Goal: Information Seeking & Learning: Learn about a topic

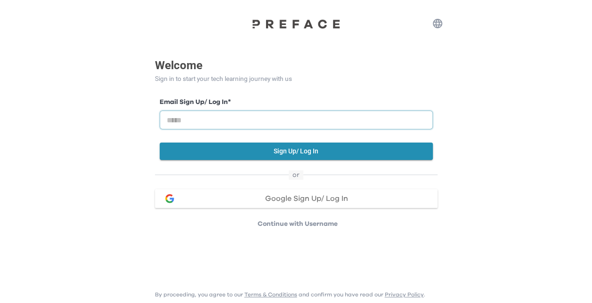
click at [214, 116] on input "email" at bounding box center [296, 120] width 273 height 19
type input "**********"
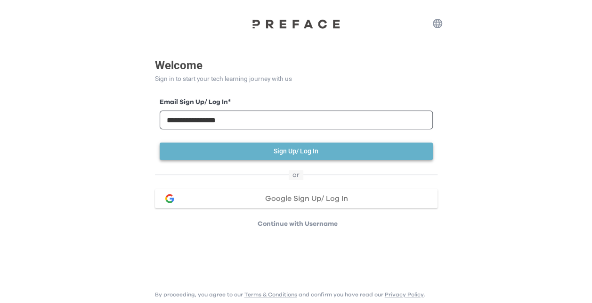
click at [299, 150] on button "Sign Up/ Log In" at bounding box center [296, 151] width 273 height 17
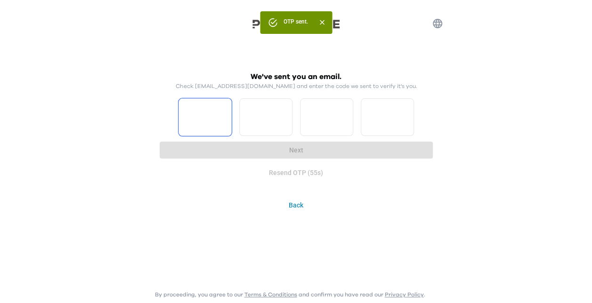
click at [207, 116] on input "Please enter OTP character 1" at bounding box center [204, 117] width 53 height 38
type input "*"
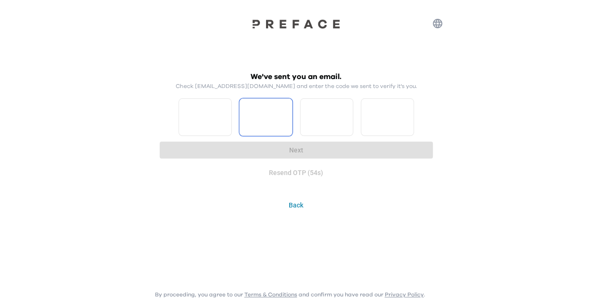
type input "*"
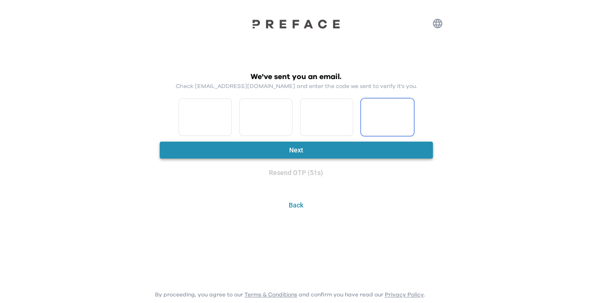
type input "*"
click at [297, 150] on button "Next" at bounding box center [296, 150] width 273 height 17
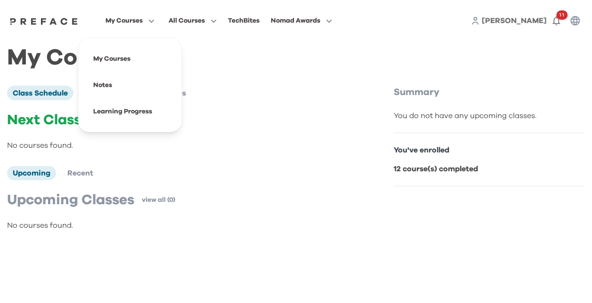
click at [122, 19] on span "My Courses" at bounding box center [123, 20] width 37 height 11
click at [105, 85] on span at bounding box center [130, 85] width 88 height 26
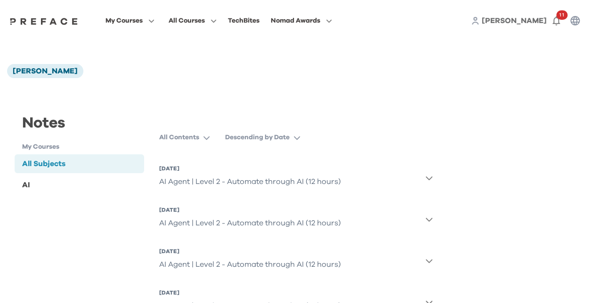
click at [190, 24] on span "All Courses" at bounding box center [187, 20] width 36 height 11
click at [128, 114] on span at bounding box center [130, 111] width 88 height 26
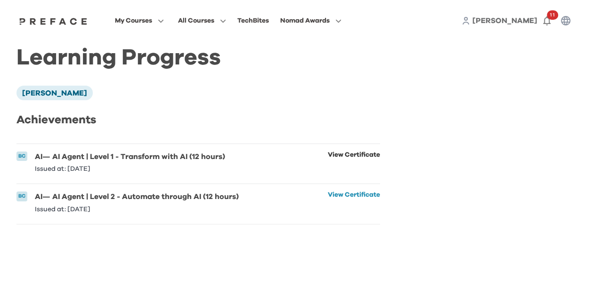
click at [337, 154] on link "View Certificate" at bounding box center [354, 162] width 52 height 21
click at [337, 197] on link "View Certificate" at bounding box center [354, 202] width 52 height 21
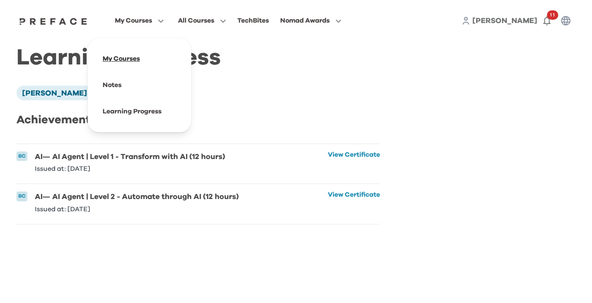
drag, startPoint x: 110, startPoint y: 59, endPoint x: 130, endPoint y: 64, distance: 20.7
click at [110, 59] on span at bounding box center [139, 59] width 88 height 26
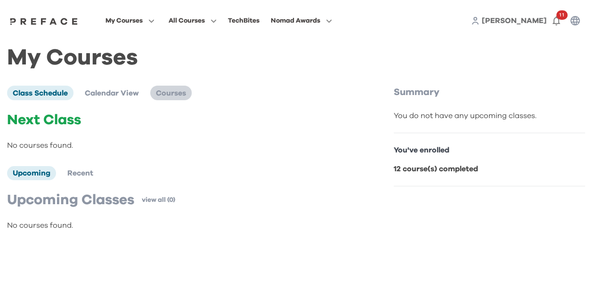
click at [170, 95] on span "Courses" at bounding box center [171, 93] width 30 height 8
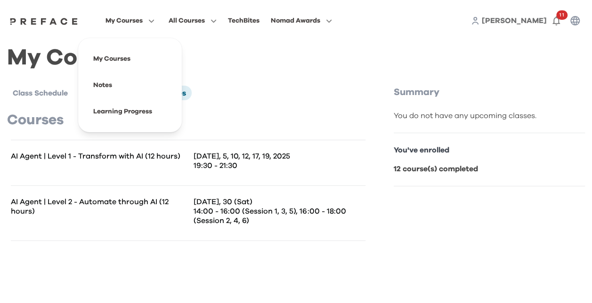
click at [125, 22] on span "My Courses" at bounding box center [123, 20] width 37 height 11
click at [120, 22] on span "My Courses" at bounding box center [123, 20] width 37 height 11
click at [111, 116] on span at bounding box center [130, 111] width 88 height 26
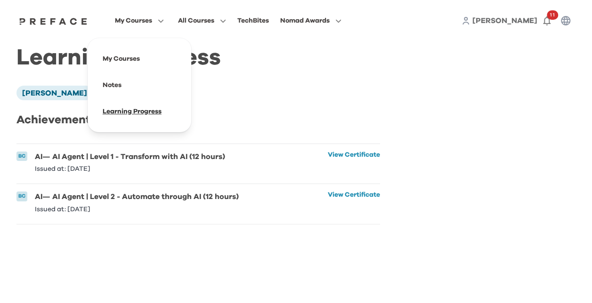
drag, startPoint x: 119, startPoint y: 113, endPoint x: 131, endPoint y: 114, distance: 12.7
click at [119, 113] on span at bounding box center [139, 111] width 88 height 26
click at [128, 60] on span at bounding box center [139, 59] width 88 height 26
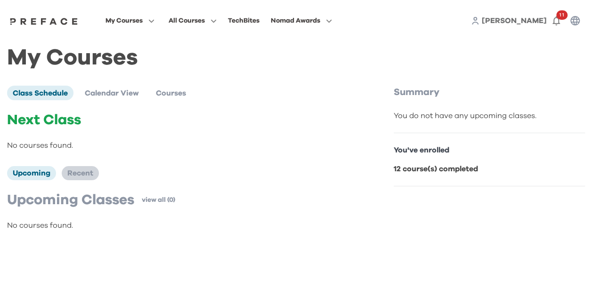
click at [76, 174] on span "Recent" at bounding box center [80, 173] width 26 height 8
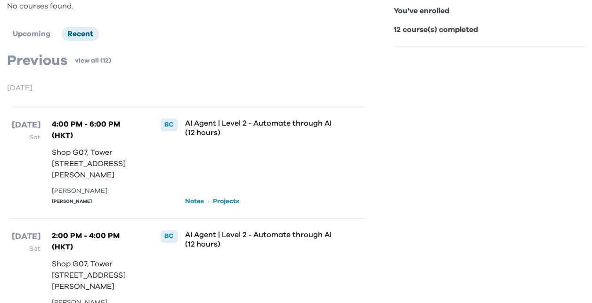
scroll to position [141, 0]
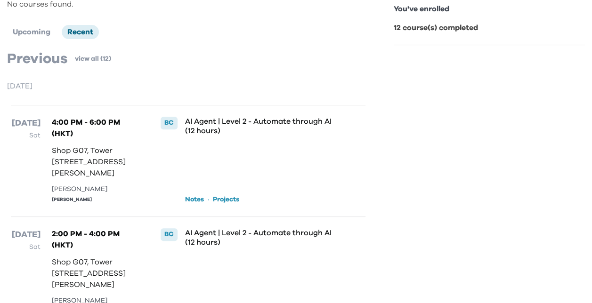
click at [196, 204] on link "Notes" at bounding box center [194, 199] width 19 height 9
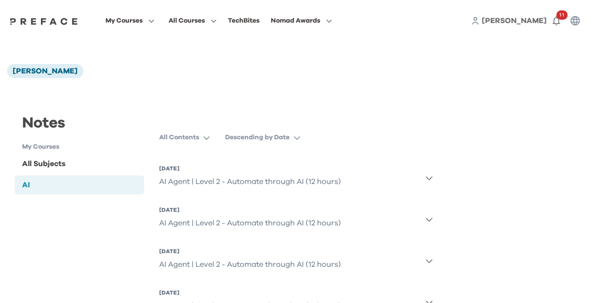
click at [286, 183] on div "AI Agent | Level 2 - Automate through AI (12 hours)" at bounding box center [250, 181] width 182 height 19
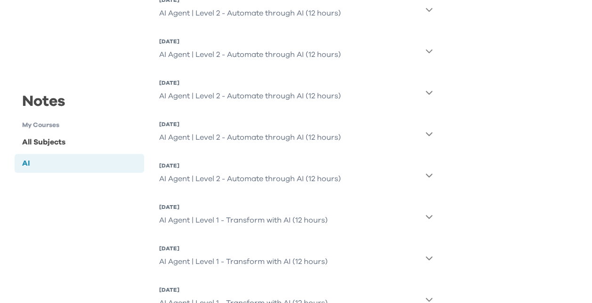
scroll to position [103, 0]
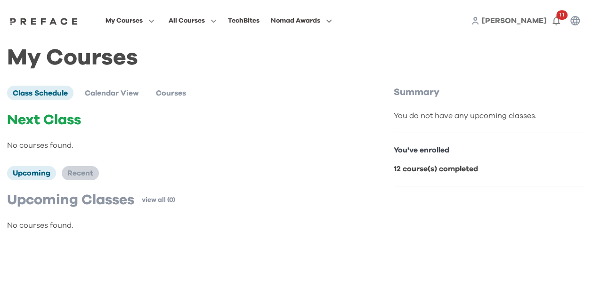
click at [78, 173] on span "Recent" at bounding box center [80, 173] width 26 height 8
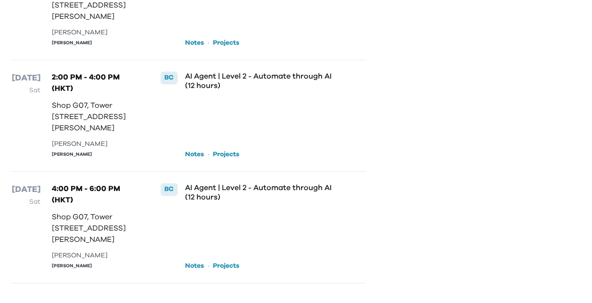
scroll to position [633, 0]
click at [228, 267] on link "Projects" at bounding box center [226, 265] width 26 height 9
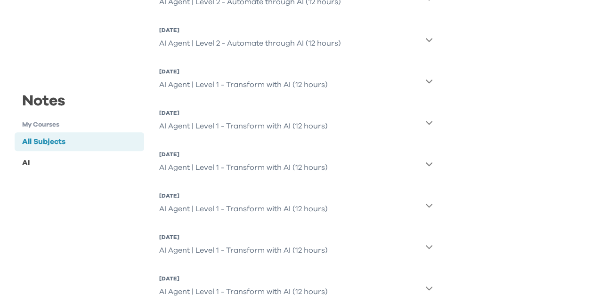
scroll to position [374, 0]
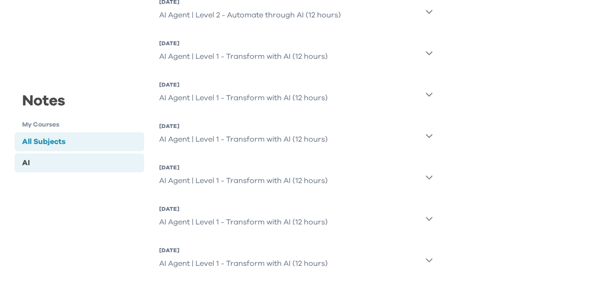
click at [29, 163] on div "AI" at bounding box center [26, 163] width 8 height 11
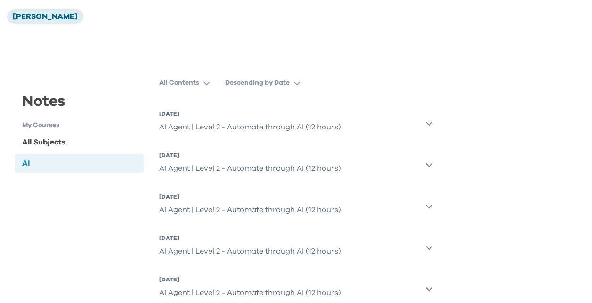
scroll to position [0, 0]
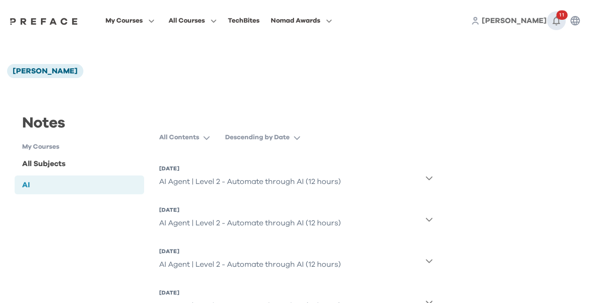
click at [561, 16] on span "11" at bounding box center [561, 14] width 11 height 9
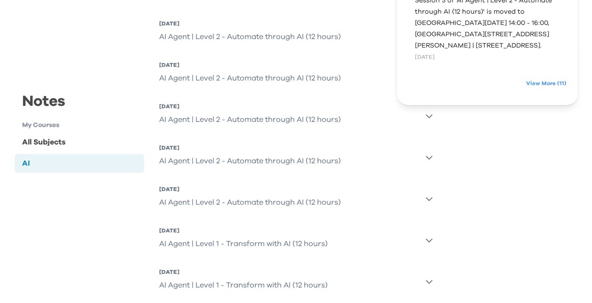
scroll to position [188, 0]
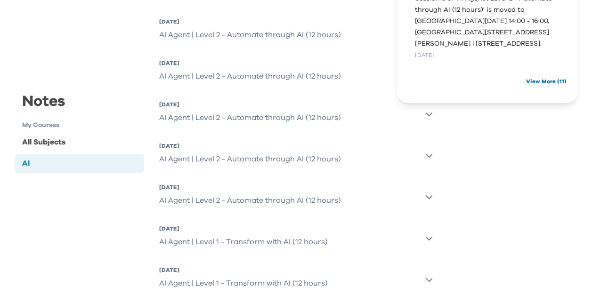
click at [542, 85] on link "View More ( 11 )" at bounding box center [546, 81] width 40 height 15
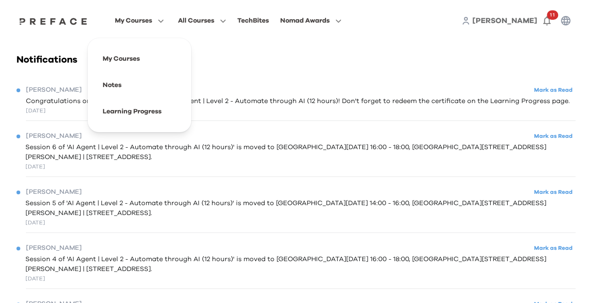
click at [132, 21] on span "My Courses" at bounding box center [133, 20] width 37 height 11
click at [123, 60] on span at bounding box center [139, 59] width 88 height 26
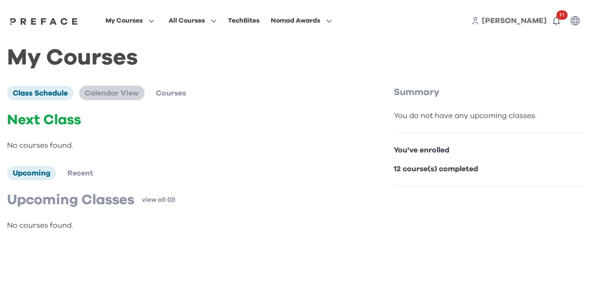
click at [113, 93] on span "Calendar View" at bounding box center [112, 93] width 54 height 8
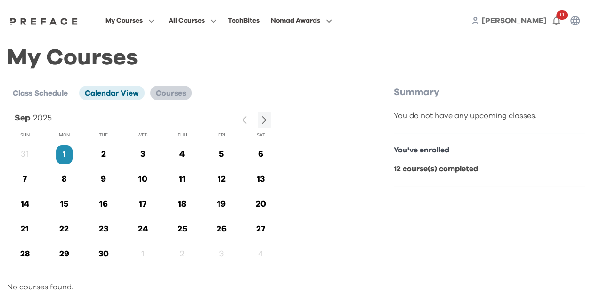
click at [177, 91] on span "Courses" at bounding box center [171, 93] width 30 height 8
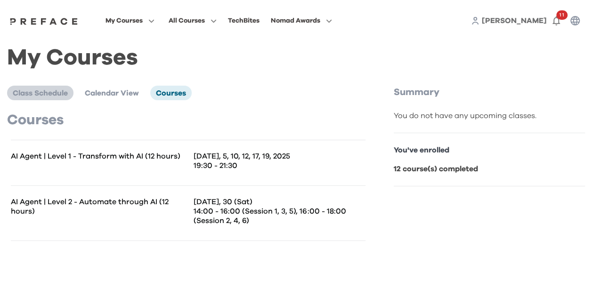
click at [28, 91] on span "Class Schedule" at bounding box center [40, 93] width 55 height 8
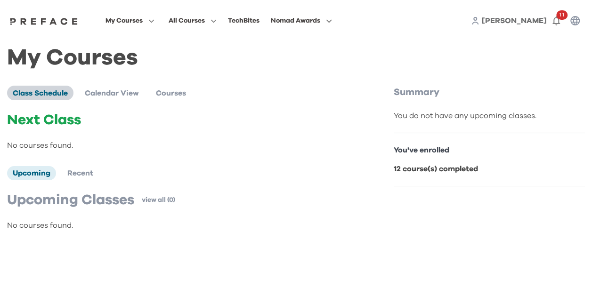
click at [44, 91] on span "Class Schedule" at bounding box center [40, 93] width 55 height 8
click at [79, 173] on span "Recent" at bounding box center [80, 173] width 26 height 8
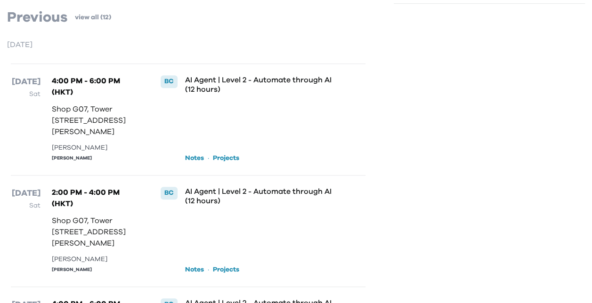
scroll to position [235, 0]
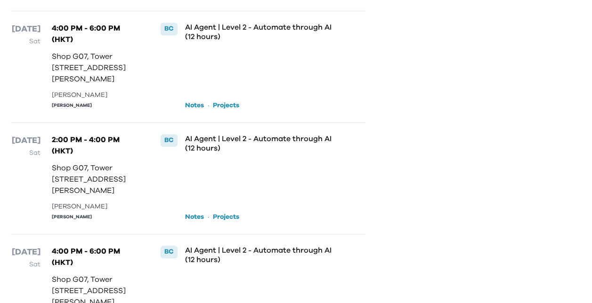
click at [193, 222] on link "Notes" at bounding box center [194, 216] width 19 height 9
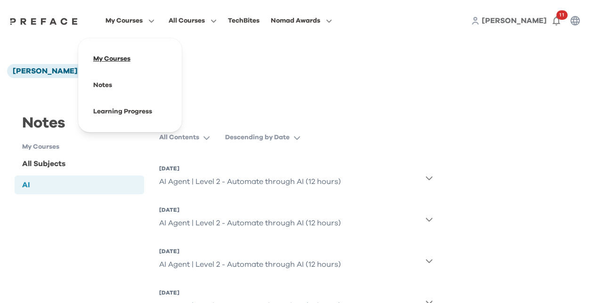
click at [112, 56] on span at bounding box center [130, 59] width 88 height 26
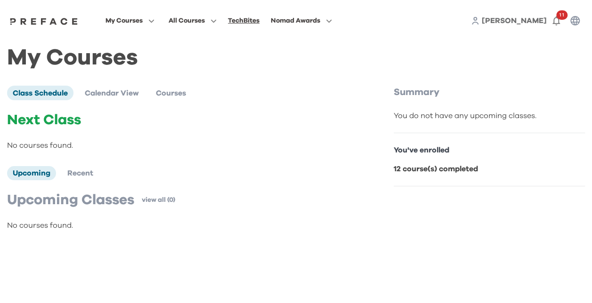
click at [246, 21] on div "TechBites" at bounding box center [244, 20] width 32 height 11
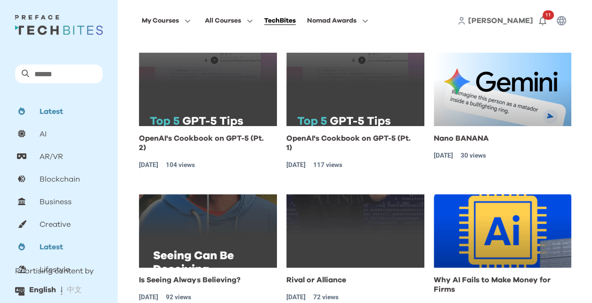
click at [188, 92] on img "button" at bounding box center [208, 89] width 138 height 73
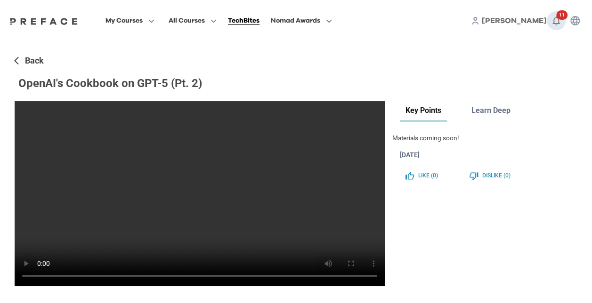
click at [555, 16] on icon "button" at bounding box center [555, 20] width 11 height 11
